Goal: Book appointment/travel/reservation

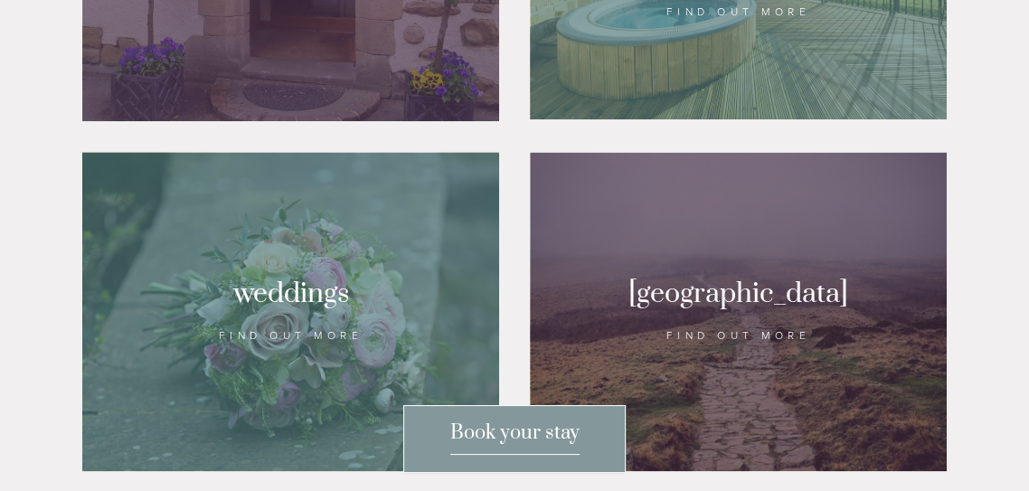
scroll to position [1482, 0]
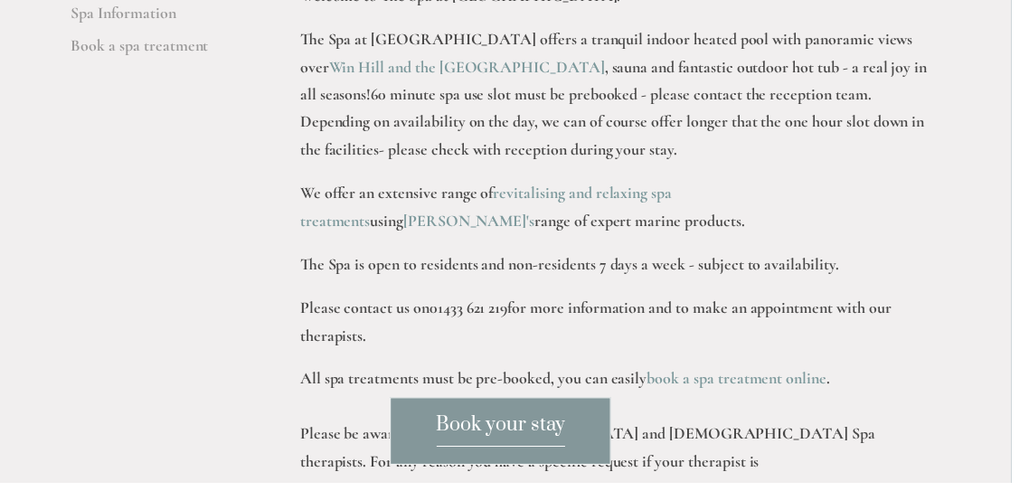
scroll to position [533, 0]
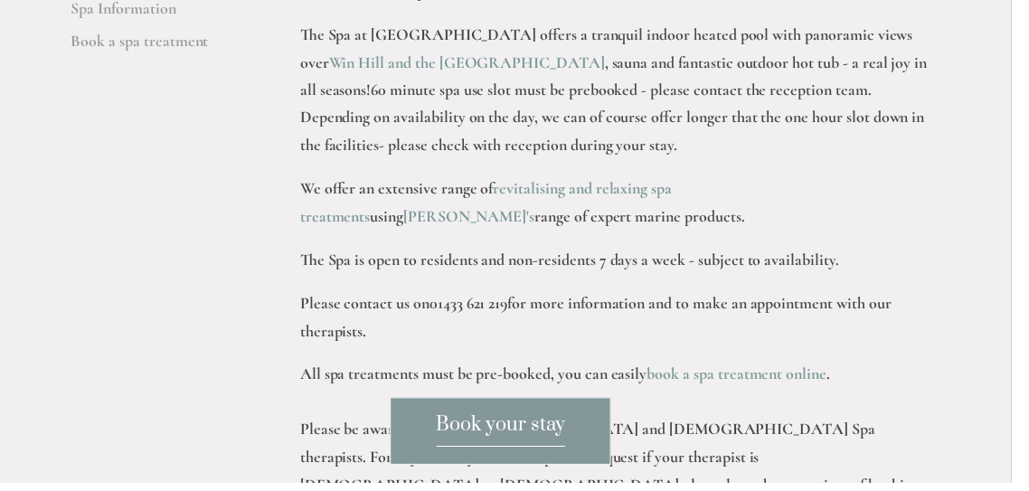
click at [422, 78] on strong "Win Hill and the Hope Valley" at bounding box center [480, 68] width 277 height 20
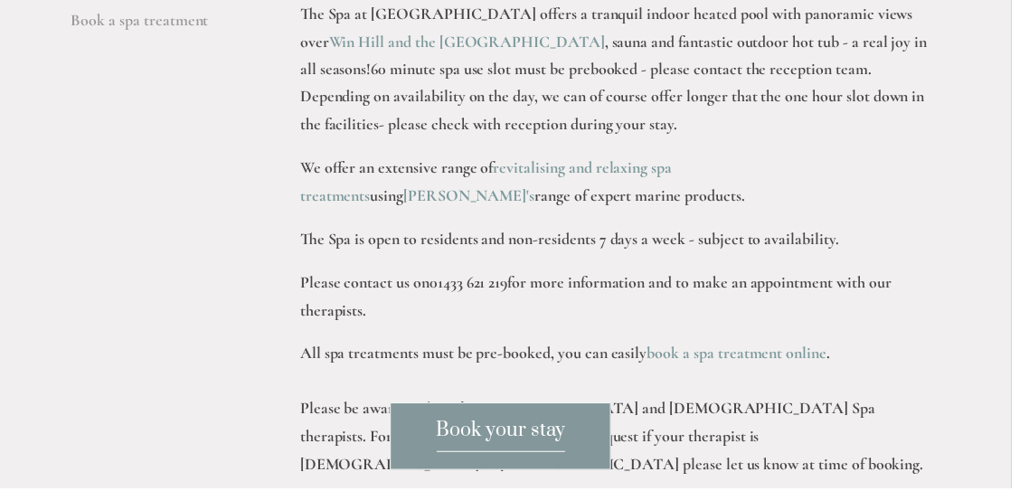
scroll to position [0, 0]
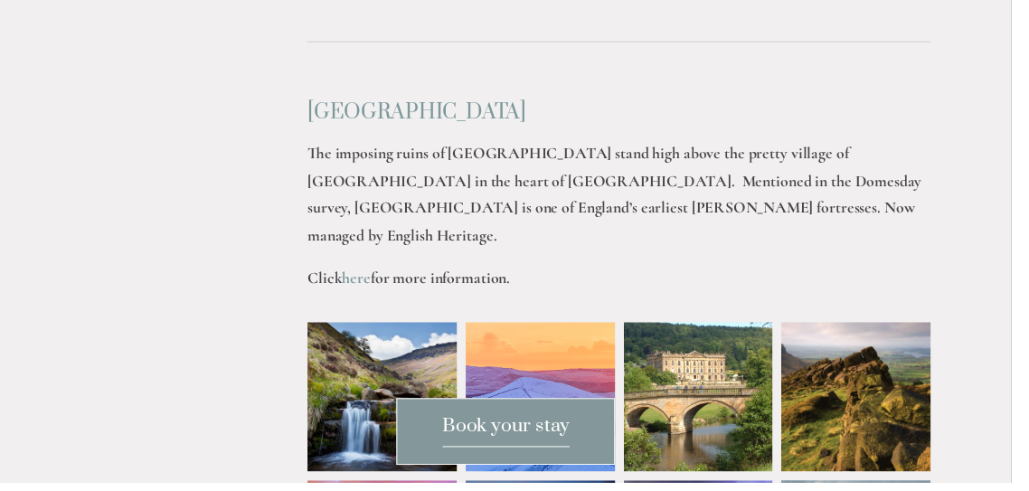
scroll to position [4527, 0]
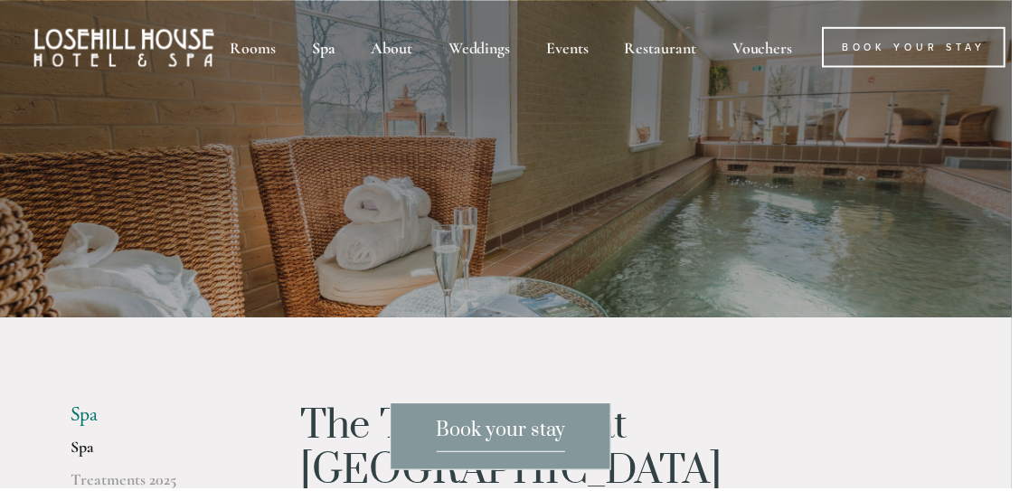
click at [809, 242] on p at bounding box center [514, 241] width 806 height 72
click at [405, 46] on div "About" at bounding box center [405, 47] width 74 height 41
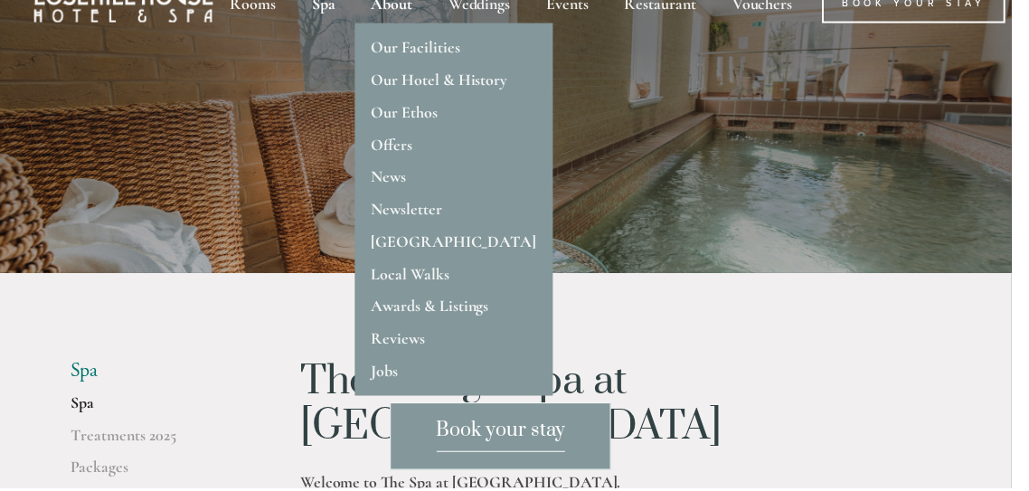
scroll to position [32, 0]
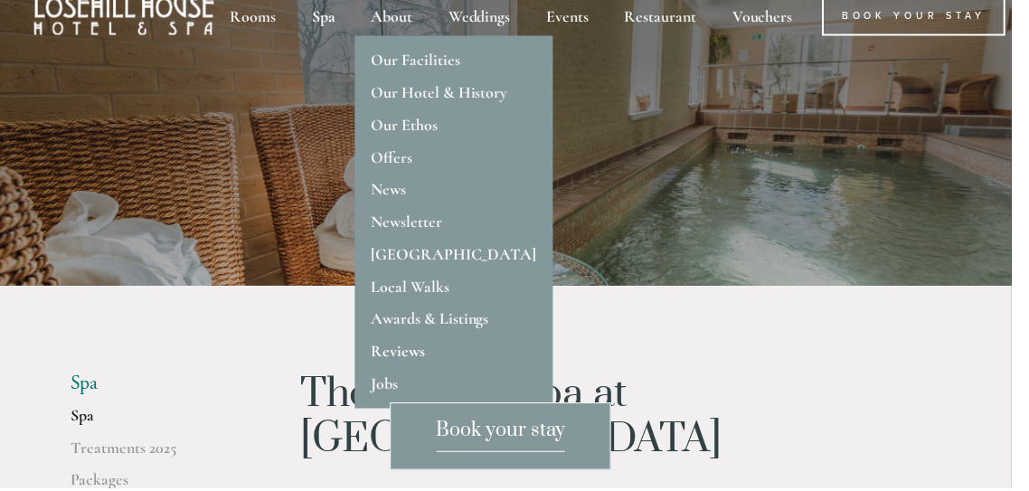
click at [426, 358] on link "Reviews" at bounding box center [411, 353] width 54 height 20
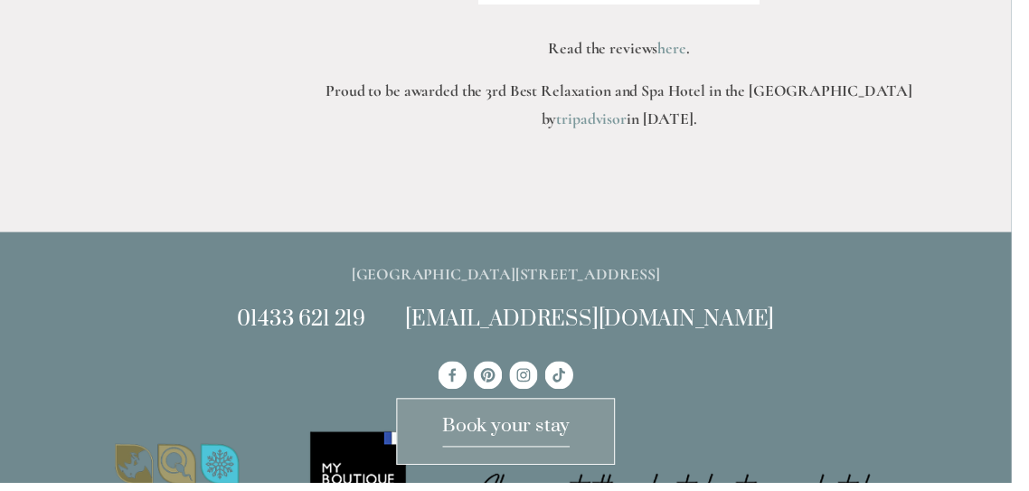
scroll to position [862, 0]
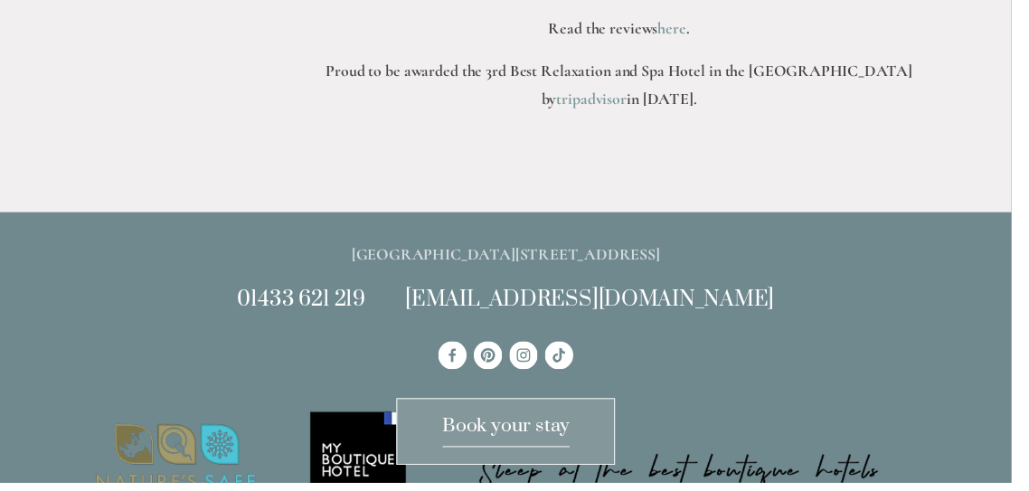
click at [691, 39] on link "here" at bounding box center [683, 29] width 29 height 20
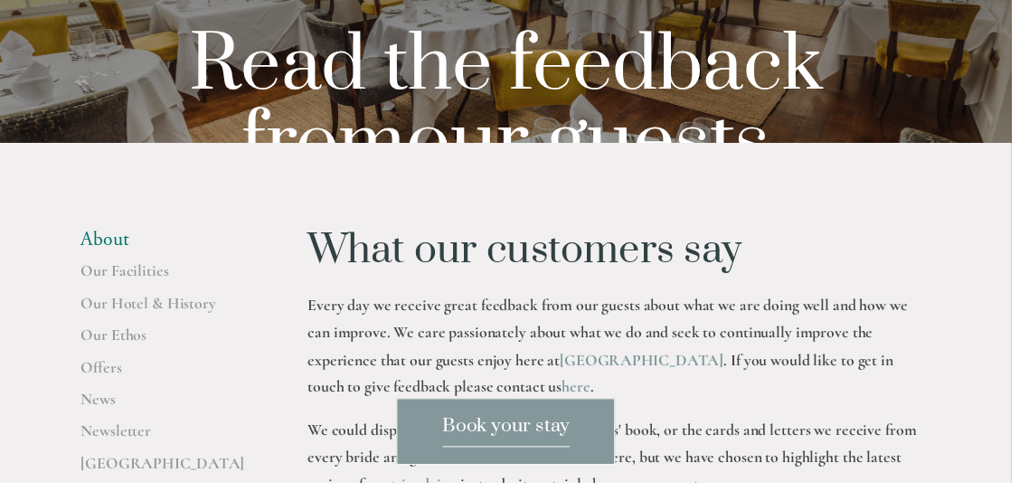
scroll to position [0, 0]
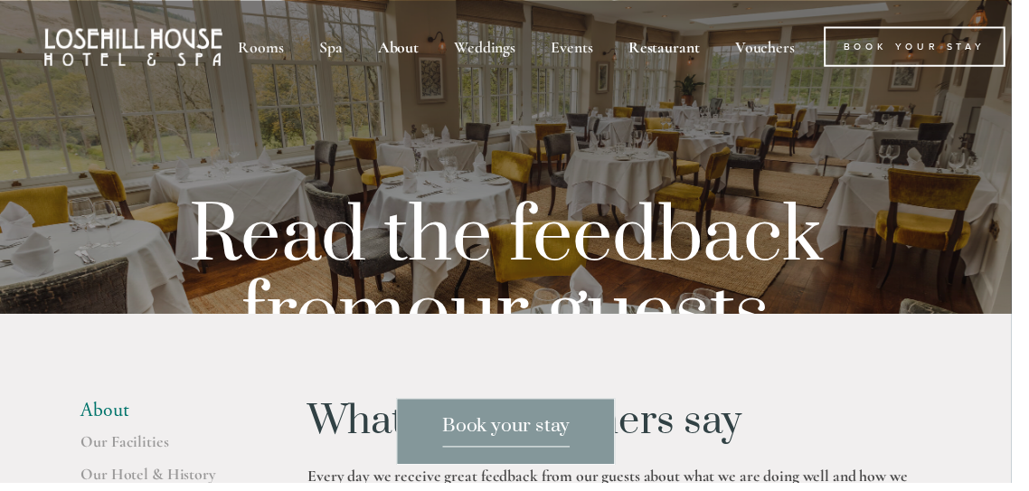
click at [673, 54] on div "Restaurant" at bounding box center [675, 47] width 105 height 41
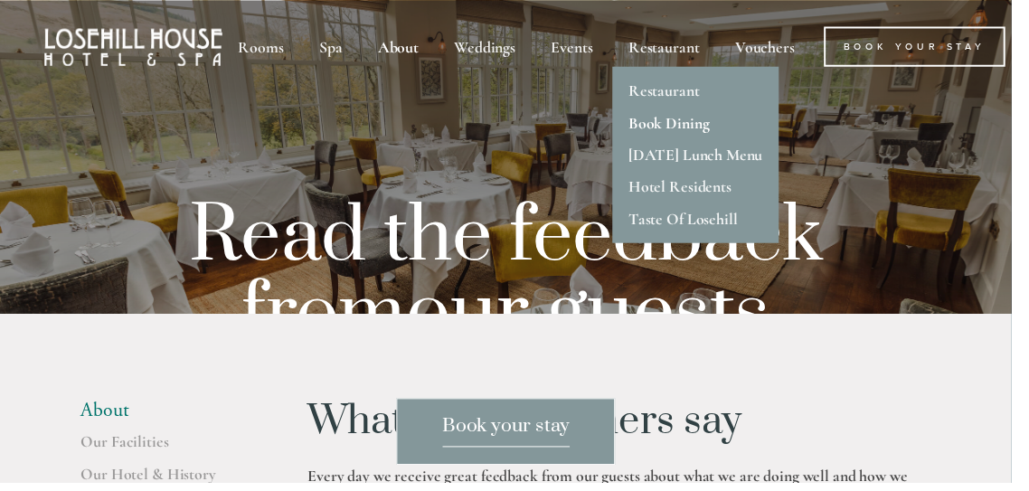
click at [710, 127] on link "Book Dining" at bounding box center [680, 125] width 82 height 20
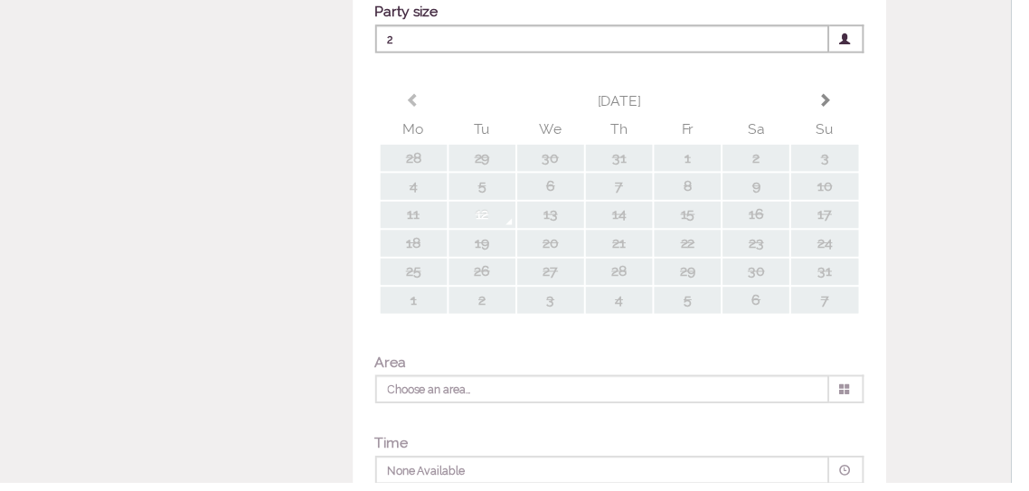
scroll to position [409, 0]
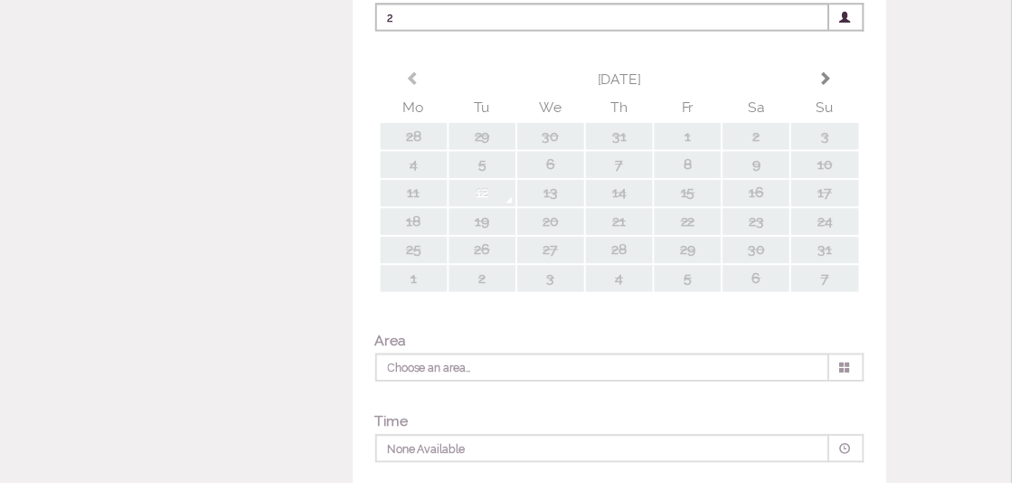
type input "Any Area"
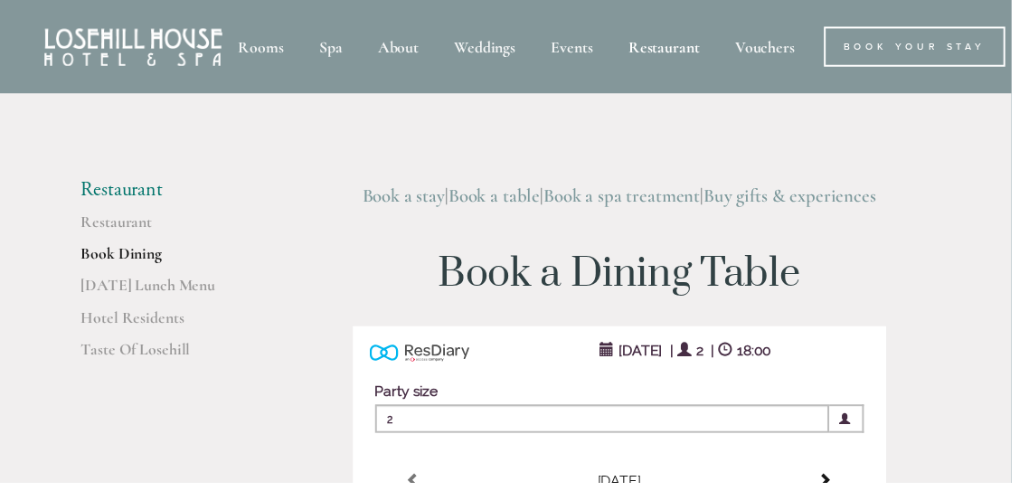
scroll to position [4, 0]
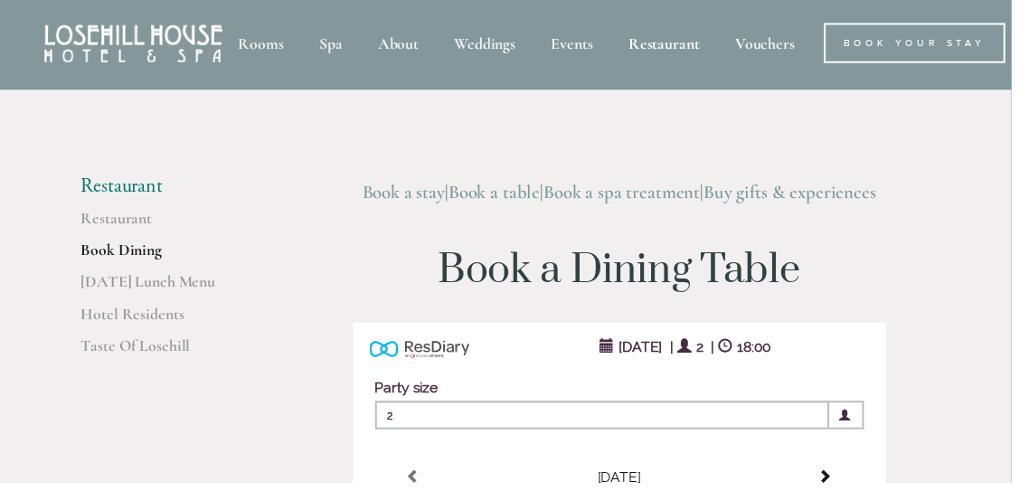
click at [14, 46] on header "Rooms Rooms Your Stay Book a stay Offers Spa" at bounding box center [514, 43] width 1029 height 95
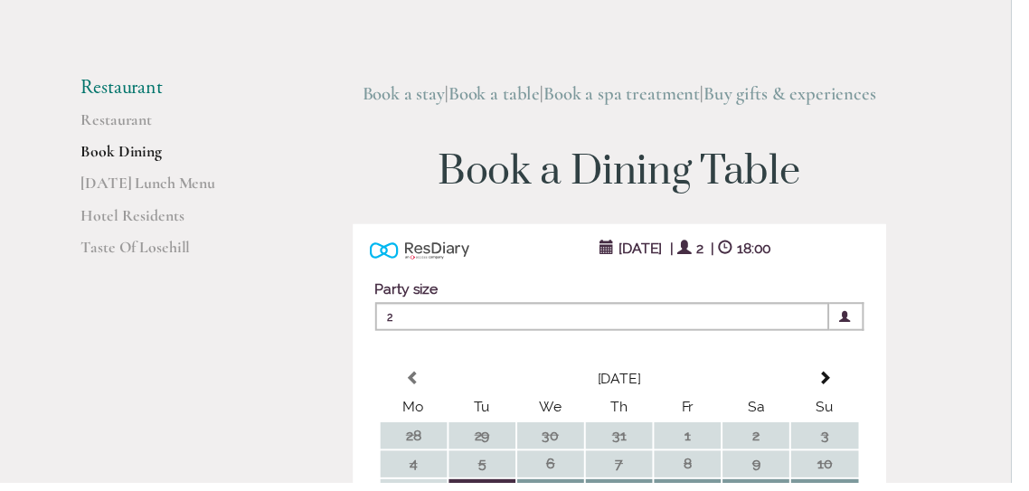
scroll to position [0, 0]
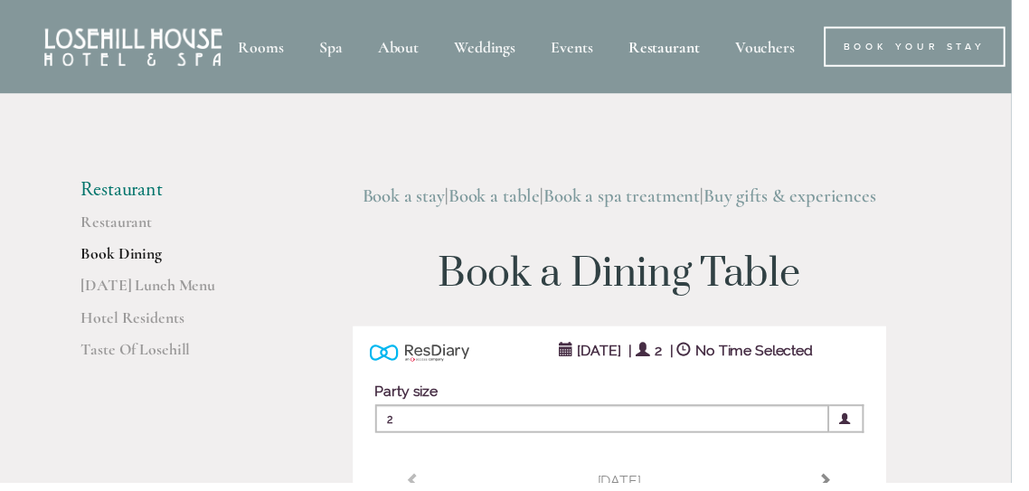
type input "Any Area"
click at [644, 202] on link "Book a spa treatment" at bounding box center [632, 199] width 159 height 23
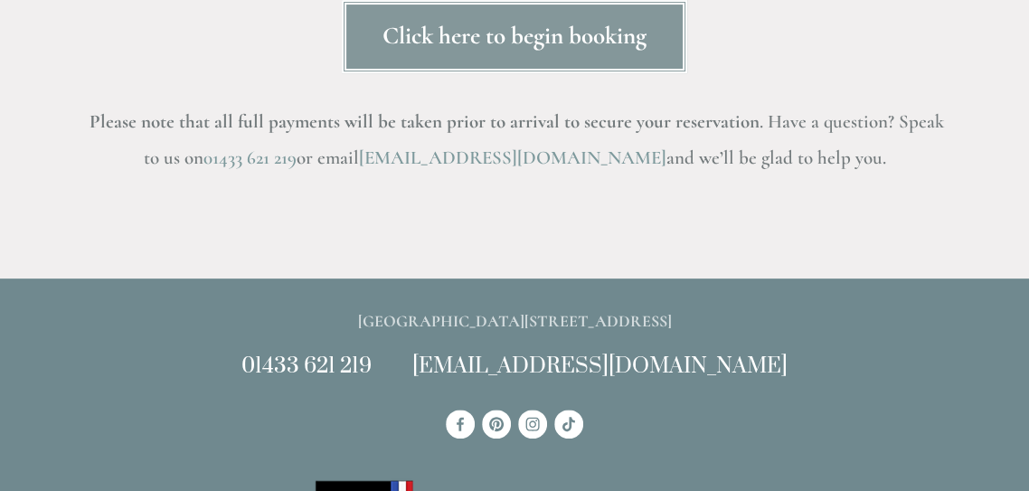
scroll to position [332, 0]
click at [611, 54] on link "Click here to begin booking" at bounding box center [514, 36] width 345 height 73
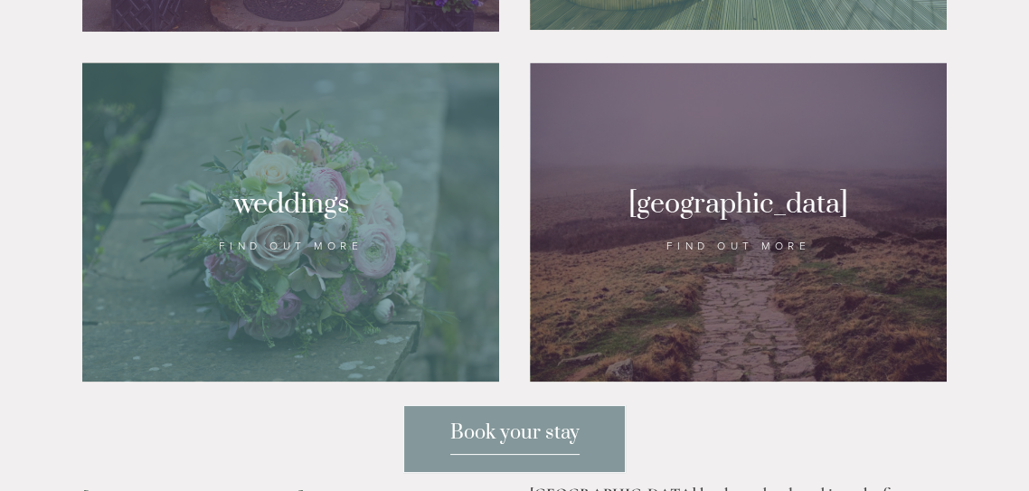
scroll to position [1627, 0]
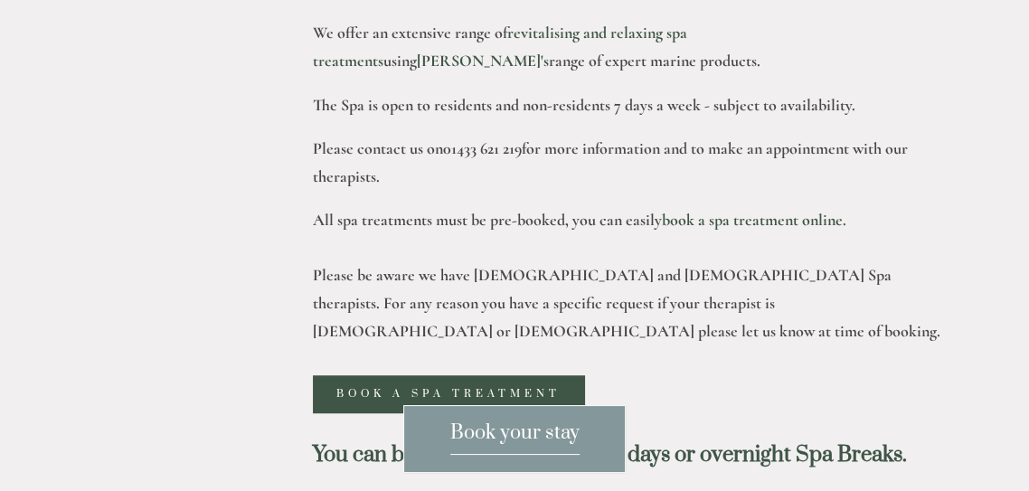
scroll to position [698, 0]
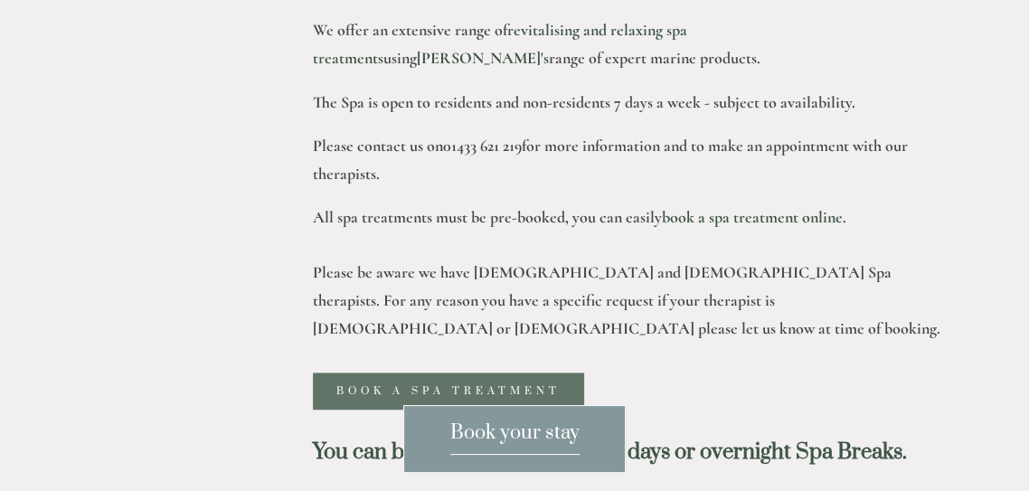
click at [521, 385] on link "Book a spa treatment" at bounding box center [448, 390] width 271 height 37
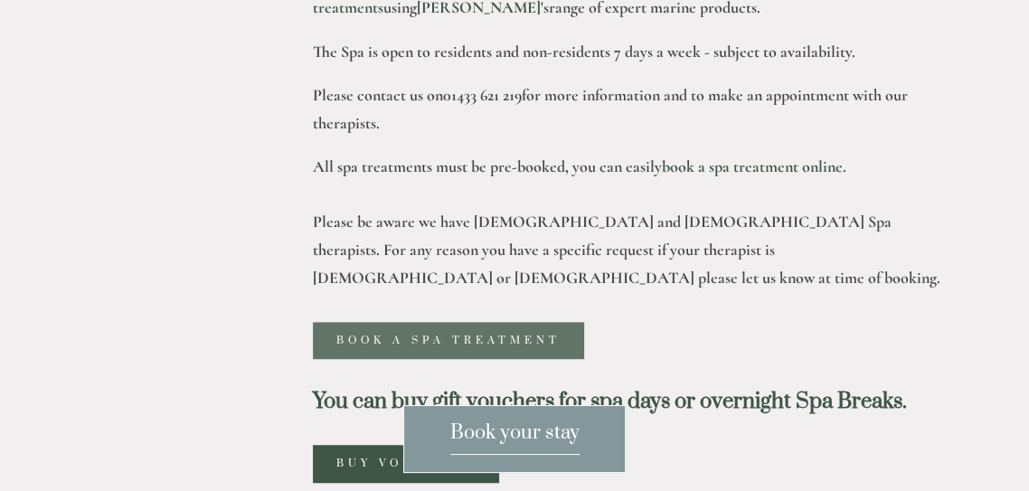
scroll to position [785, 0]
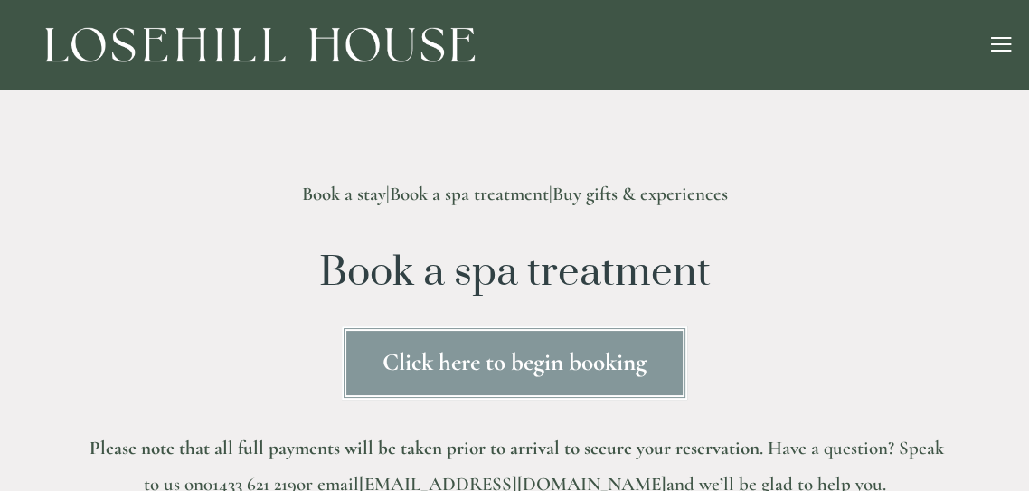
click at [609, 367] on link "Click here to begin booking" at bounding box center [514, 362] width 345 height 73
